Goal: Check status: Check status

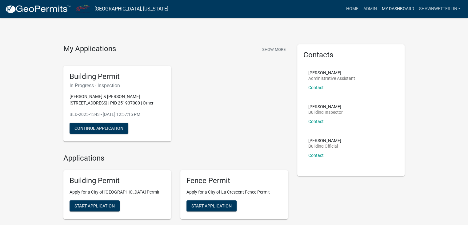
click at [399, 10] on link "My Dashboard" at bounding box center [397, 9] width 37 height 12
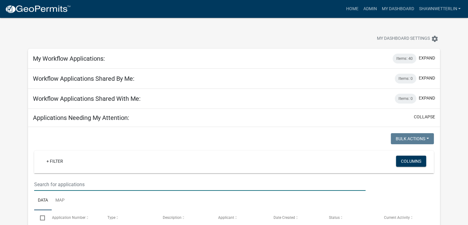
click at [58, 178] on input "text" at bounding box center [199, 184] width 331 height 13
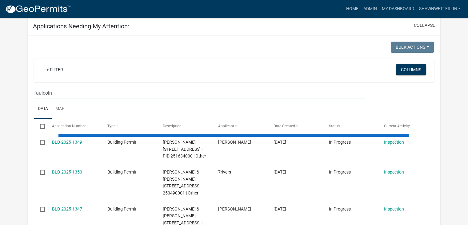
scroll to position [92, 0]
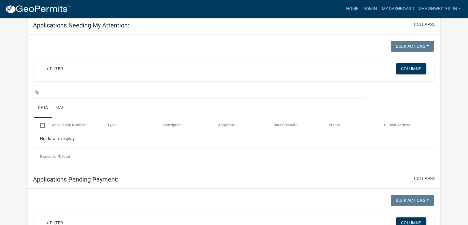
type input "f"
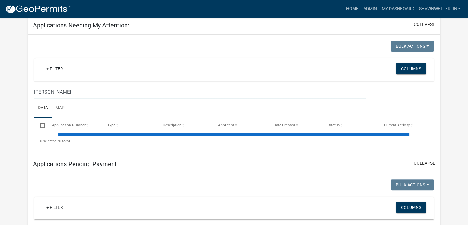
type input "andrew"
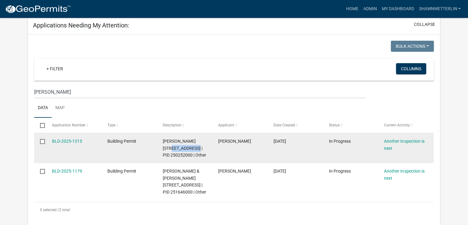
drag, startPoint x: 188, startPoint y: 148, endPoint x: 162, endPoint y: 146, distance: 25.6
click at [163, 146] on span "FALCONER,ANDREW J 413 1ST ST N, Houston County | PID 250252000 | Other" at bounding box center [184, 147] width 43 height 19
copy span "413 1ST ST N"
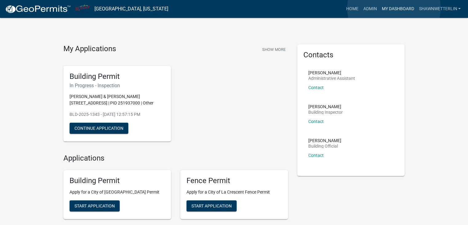
click at [394, 8] on link "My Dashboard" at bounding box center [397, 9] width 37 height 12
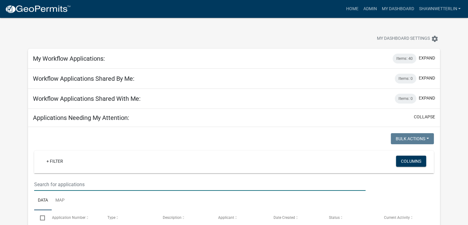
click at [62, 181] on input "text" at bounding box center [199, 184] width 331 height 13
type input "[PERSON_NAME]"
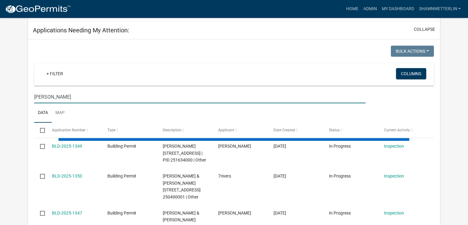
scroll to position [92, 0]
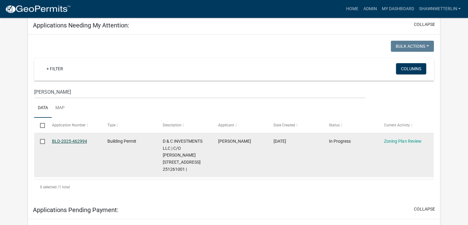
click at [77, 139] on link "BLD-2025-462994" at bounding box center [69, 140] width 35 height 5
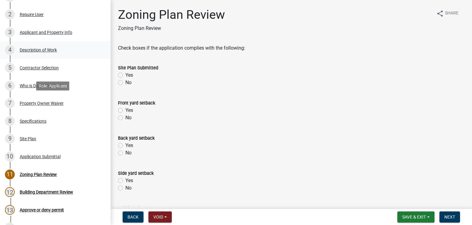
scroll to position [123, 0]
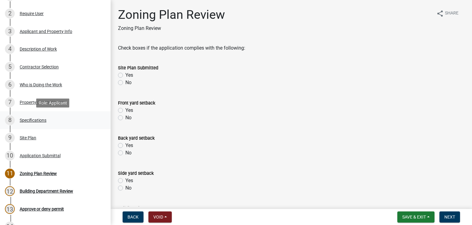
click at [39, 120] on div "Specifications" at bounding box center [33, 120] width 27 height 4
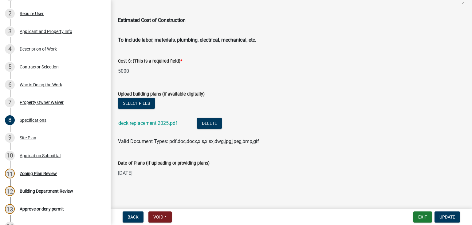
scroll to position [1076, 0]
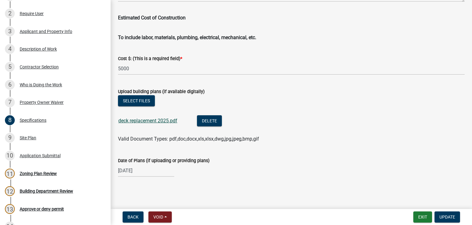
click at [149, 121] on link "deck replacement 2025.pdf" at bounding box center [147, 121] width 59 height 6
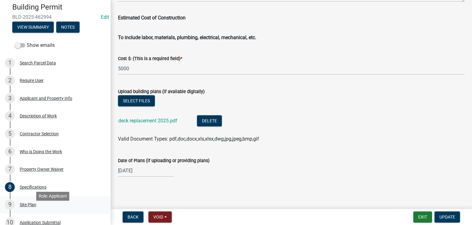
scroll to position [31, 0]
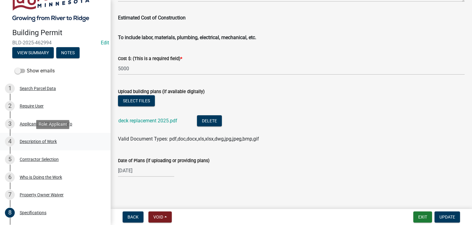
click at [41, 139] on div "Description of Work" at bounding box center [38, 141] width 37 height 4
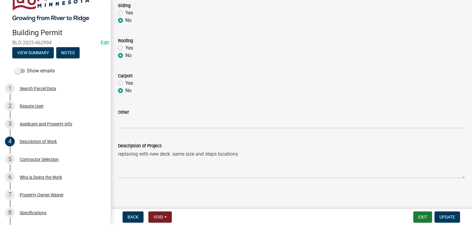
scroll to position [309, 0]
click at [44, 158] on div "Contractor Selection" at bounding box center [39, 159] width 39 height 4
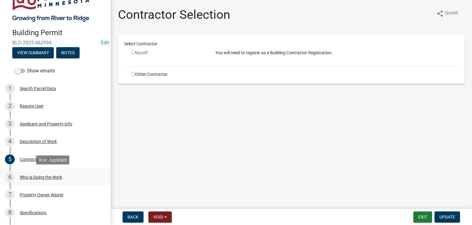
click at [39, 175] on div "Who is Doing the Work" at bounding box center [41, 177] width 42 height 4
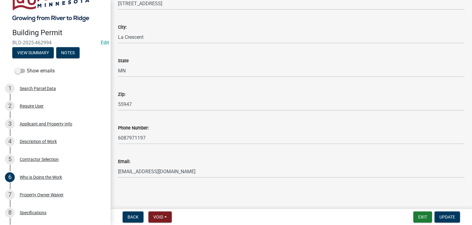
scroll to position [127, 0]
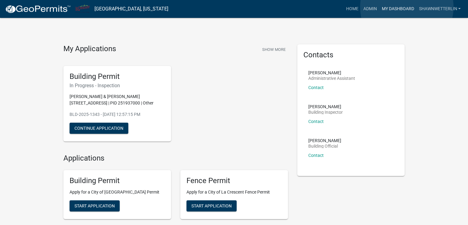
click at [407, 7] on link "My Dashboard" at bounding box center [397, 9] width 37 height 12
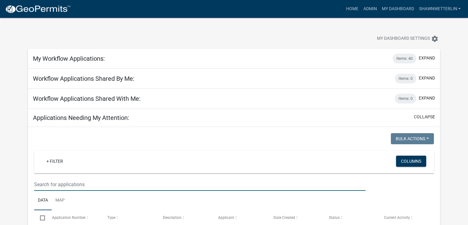
click at [87, 182] on input "text" at bounding box center [199, 184] width 331 height 13
type input "[PERSON_NAME]"
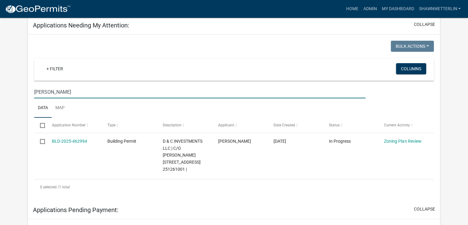
scroll to position [123, 0]
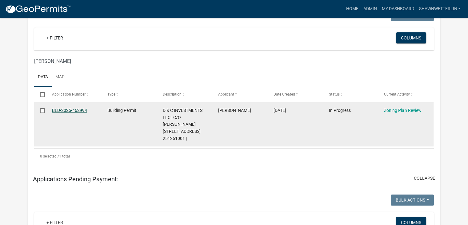
click at [79, 108] on link "BLD-2025-462994" at bounding box center [69, 110] width 35 height 5
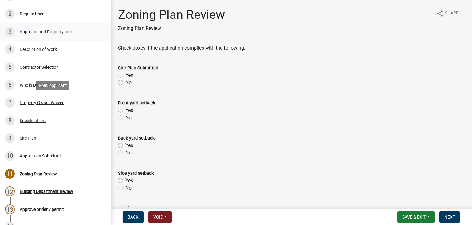
scroll to position [123, 0]
click at [36, 121] on div "Specifications" at bounding box center [33, 120] width 27 height 4
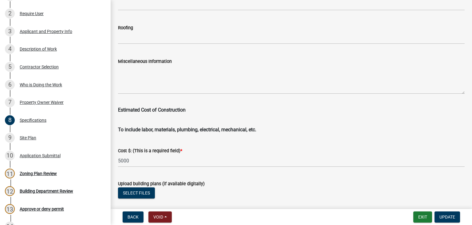
scroll to position [1076, 0]
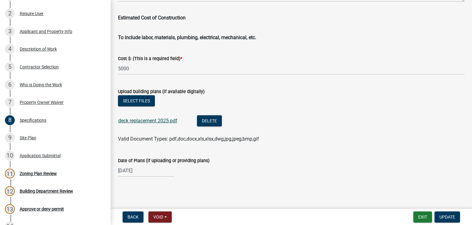
click at [156, 122] on link "deck replacement 2025.pdf" at bounding box center [147, 121] width 59 height 6
click at [130, 120] on link "deck replacement 2025.pdf" at bounding box center [147, 121] width 59 height 6
click at [38, 31] on div "Applicant and Property Info" at bounding box center [46, 31] width 53 height 4
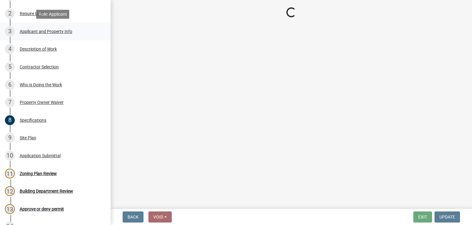
select select "e838c9e2-1e6e-4405-bddc-a3335cd38b08"
